Goal: Check status: Check status

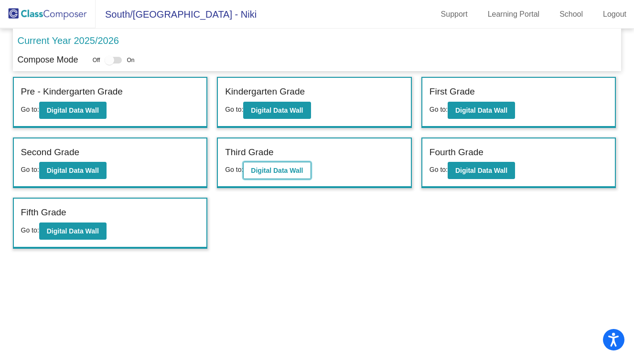
click at [278, 177] on button "Digital Data Wall" at bounding box center [276, 170] width 67 height 17
click at [73, 181] on div "Second Grade Go to: Digital Data Wall" at bounding box center [110, 163] width 193 height 49
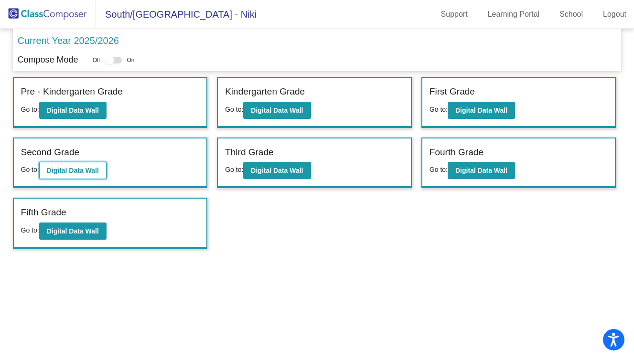
click at [74, 170] on b "Digital Data Wall" at bounding box center [73, 171] width 52 height 8
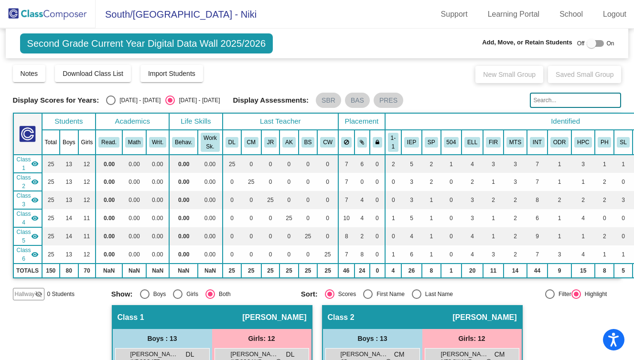
click at [108, 94] on div "Display Scores for Years: [DATE] - [DATE] [DATE] - [DATE] Display Assessments: …" at bounding box center [317, 100] width 609 height 15
click at [109, 101] on div "Select an option" at bounding box center [111, 101] width 10 height 10
click at [110, 105] on input "[DATE] - [DATE]" at bounding box center [110, 105] width 0 height 0
radio input "true"
